Goal: Find specific page/section: Find specific page/section

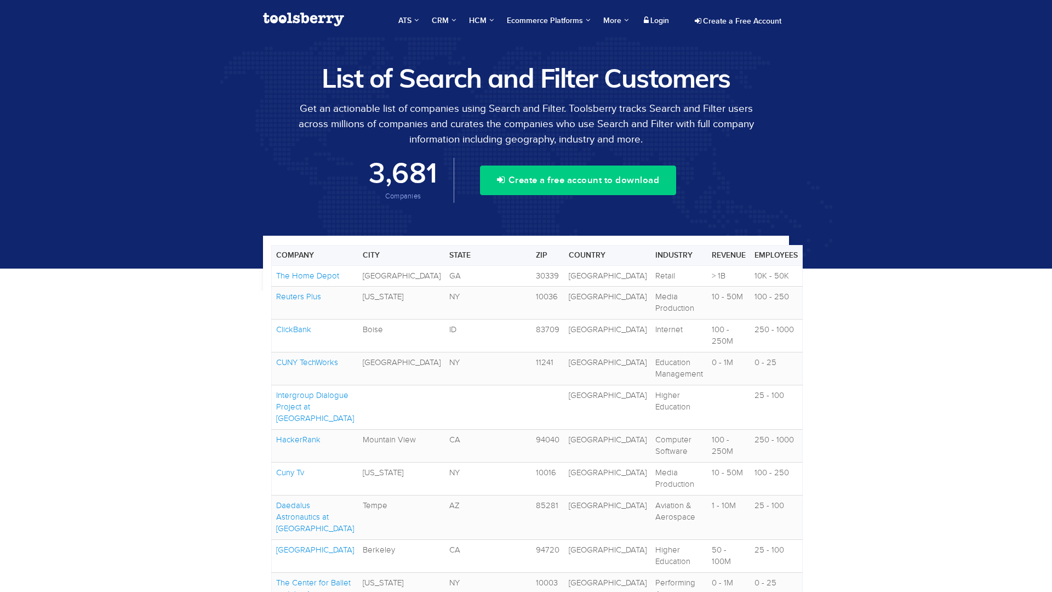
click at [299, 296] on link "Reuters Plus" at bounding box center [298, 296] width 45 height 9
